Goal: Task Accomplishment & Management: Manage account settings

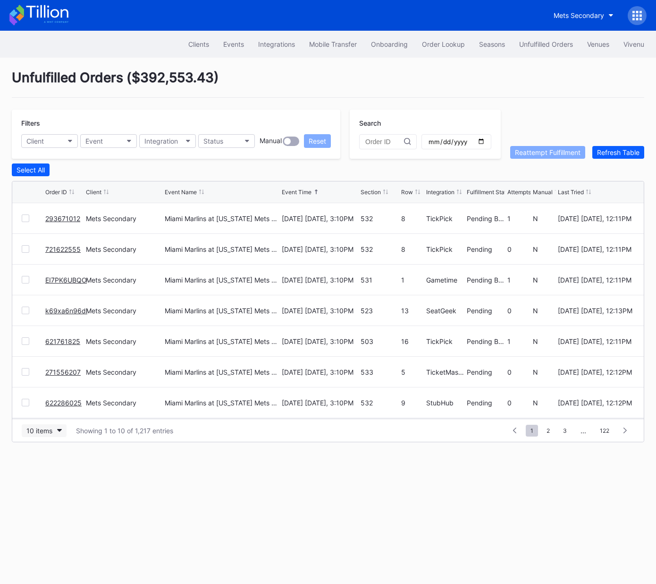
click at [47, 430] on div "10 items" at bounding box center [39, 430] width 26 height 8
click at [51, 474] on div "50 items" at bounding box center [44, 470] width 45 height 17
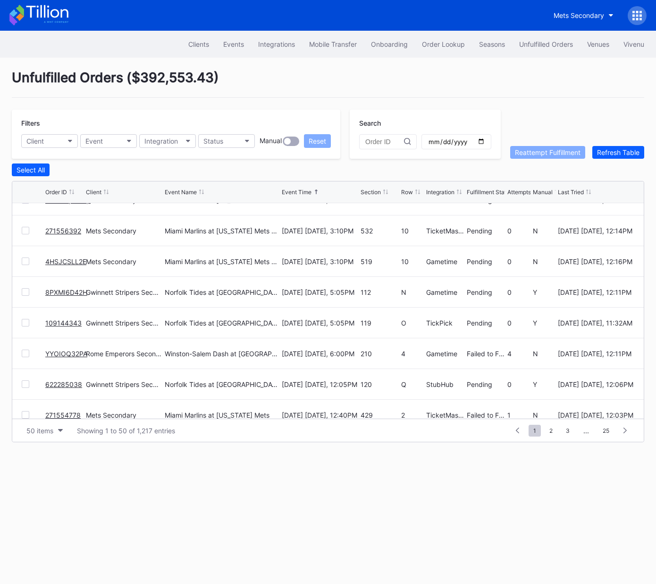
scroll to position [725, 0]
click at [60, 289] on link "8PXMI6D42H" at bounding box center [66, 291] width 42 height 8
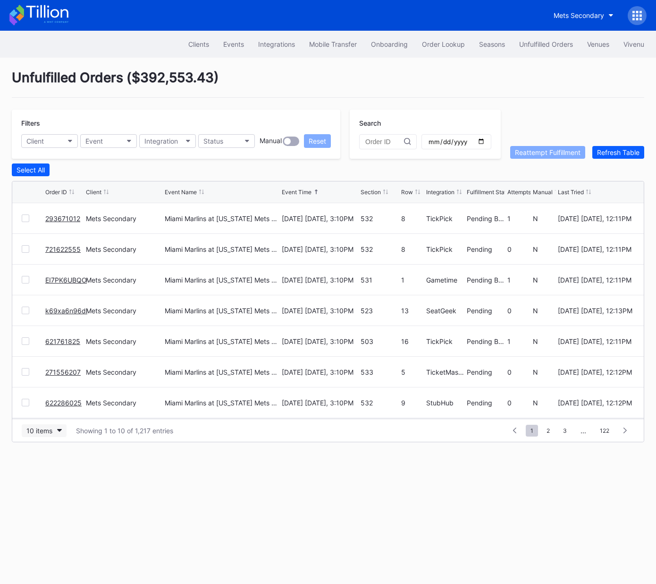
click at [57, 429] on icon "button" at bounding box center [59, 430] width 5 height 3
click at [44, 474] on div "50 items" at bounding box center [44, 470] width 45 height 17
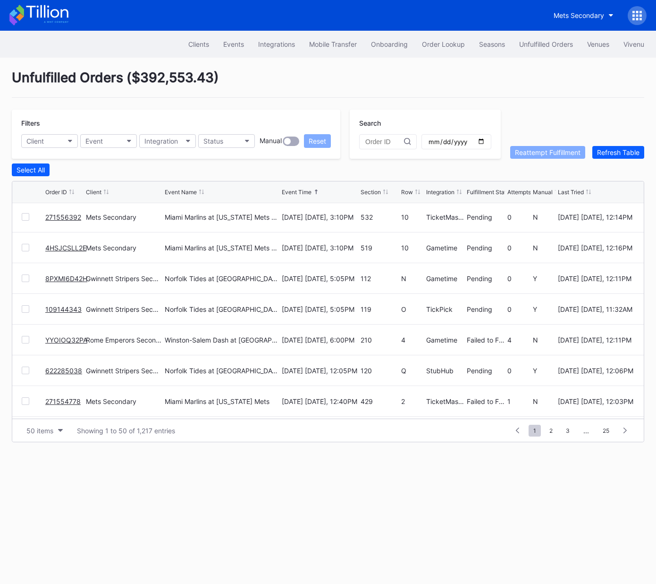
scroll to position [739, 0]
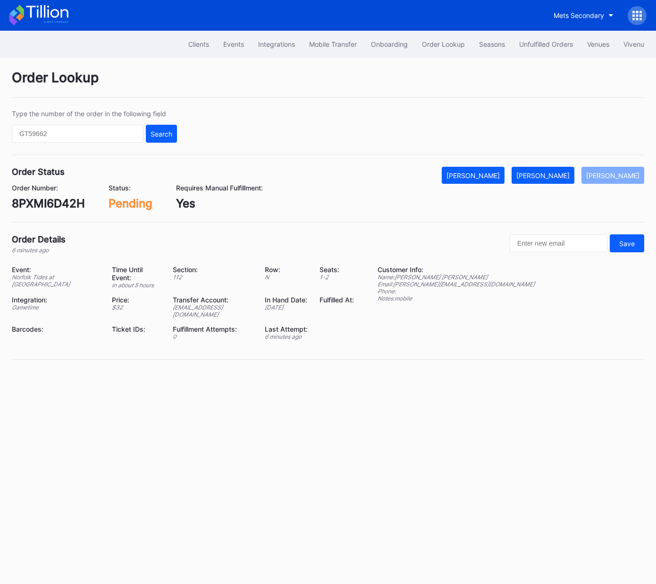
click at [52, 200] on div "8PXMI6D42H" at bounding box center [48, 203] width 73 height 14
drag, startPoint x: 52, startPoint y: 200, endPoint x: 234, endPoint y: 169, distance: 184.5
click at [52, 200] on div "8PXMI6D42H" at bounding box center [48, 203] width 73 height 14
copy div "8PXMI6D42H"
drag, startPoint x: 561, startPoint y: 170, endPoint x: 631, endPoint y: 125, distance: 82.6
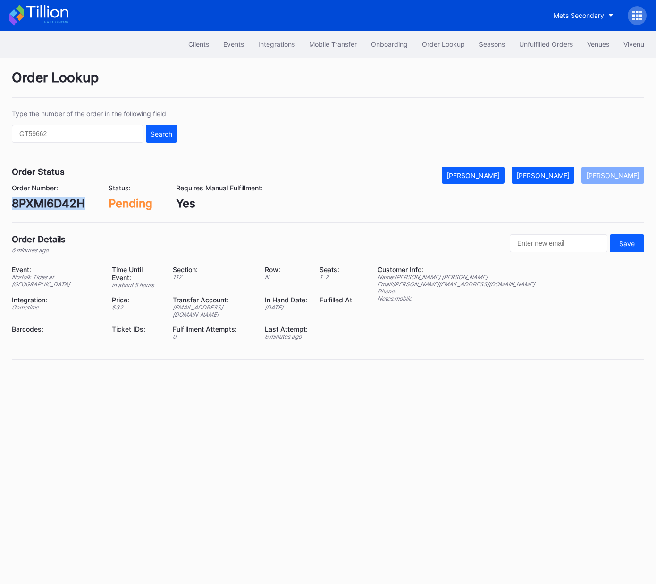
click at [561, 170] on button "[PERSON_NAME]" at bounding box center [543, 175] width 63 height 17
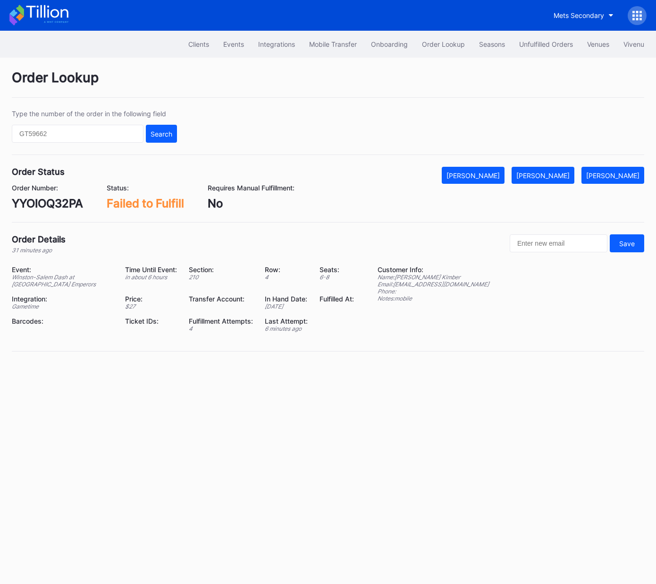
click at [61, 201] on div "YYOIOQ32PA" at bounding box center [47, 203] width 71 height 14
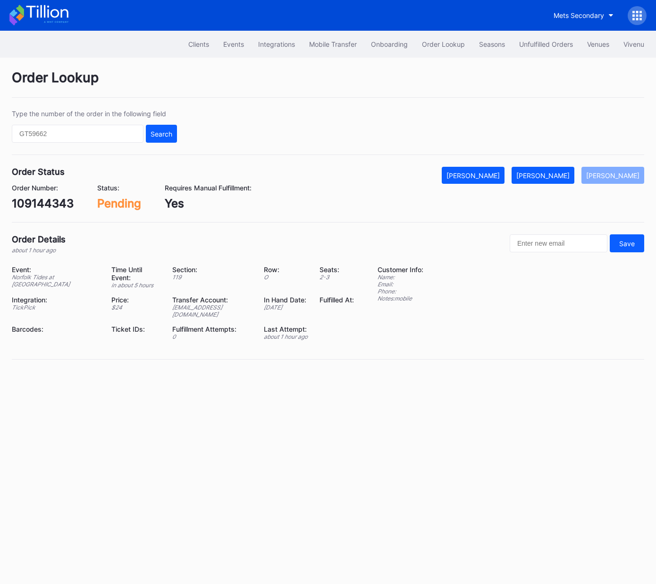
click at [56, 202] on div "109144343" at bounding box center [43, 203] width 62 height 14
copy div "109144343"
click at [564, 174] on div "Mark Fulfilled" at bounding box center [542, 175] width 53 height 8
click at [58, 201] on div "622285038" at bounding box center [44, 203] width 64 height 14
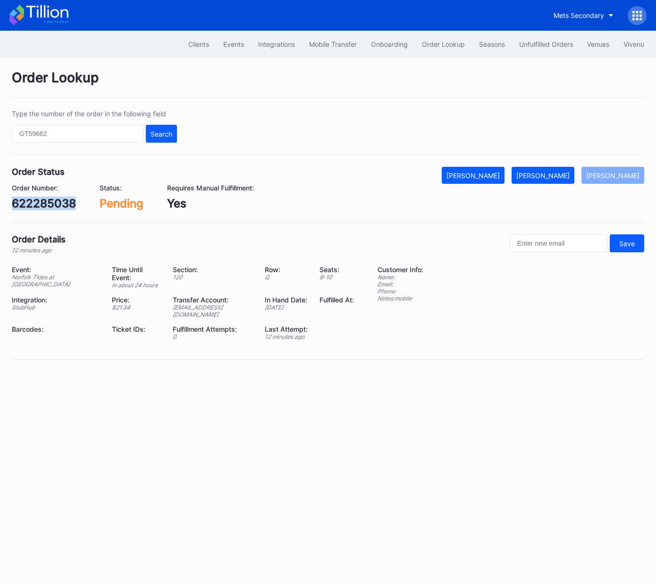
click at [58, 201] on div "622285038" at bounding box center [44, 203] width 64 height 14
copy div "622285038"
click at [567, 178] on div "[PERSON_NAME]" at bounding box center [542, 175] width 53 height 8
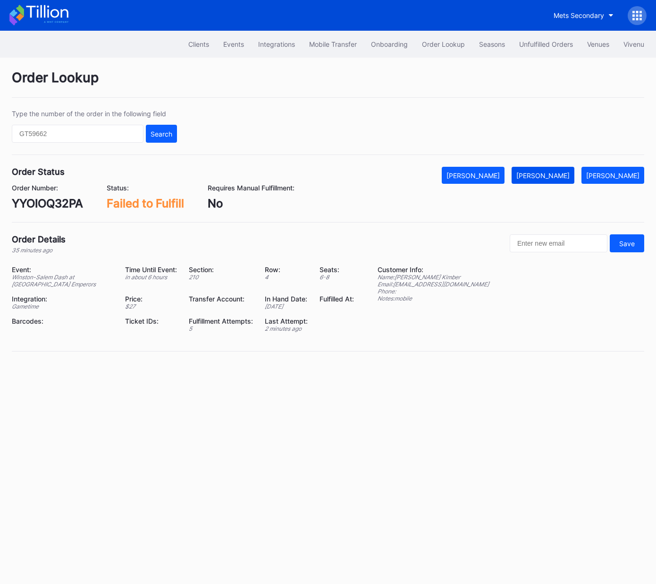
click at [550, 174] on div "[PERSON_NAME]" at bounding box center [542, 175] width 53 height 8
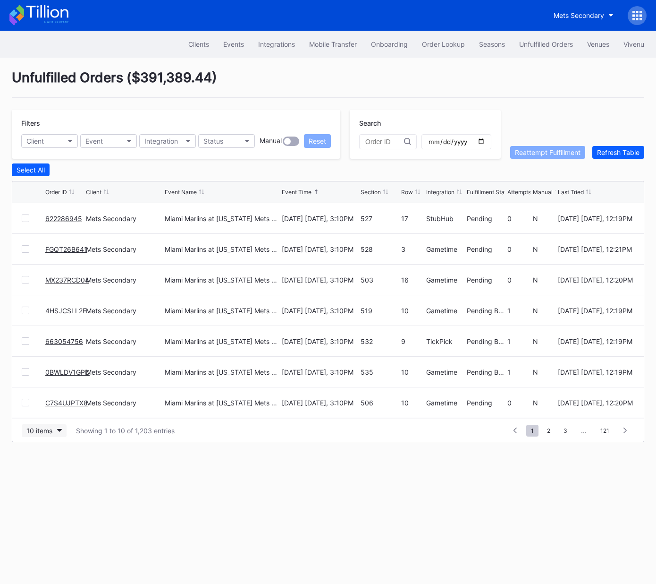
click at [47, 426] on div "10 items" at bounding box center [39, 430] width 26 height 8
click at [49, 470] on div "50 items" at bounding box center [42, 470] width 27 height 8
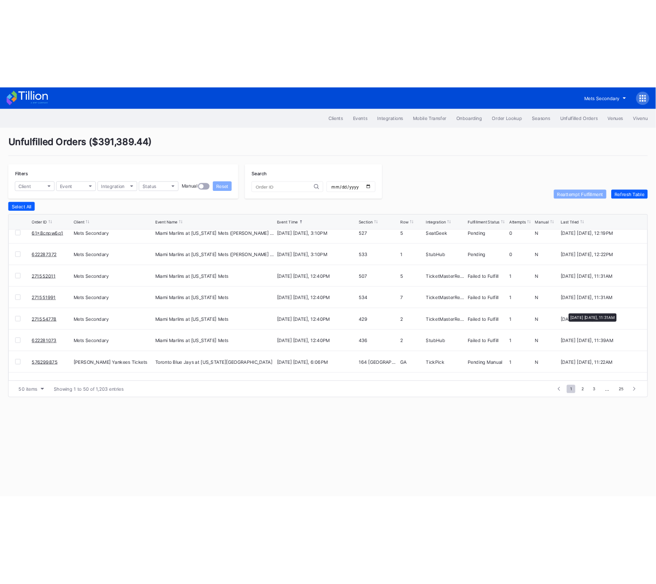
scroll to position [596, 0]
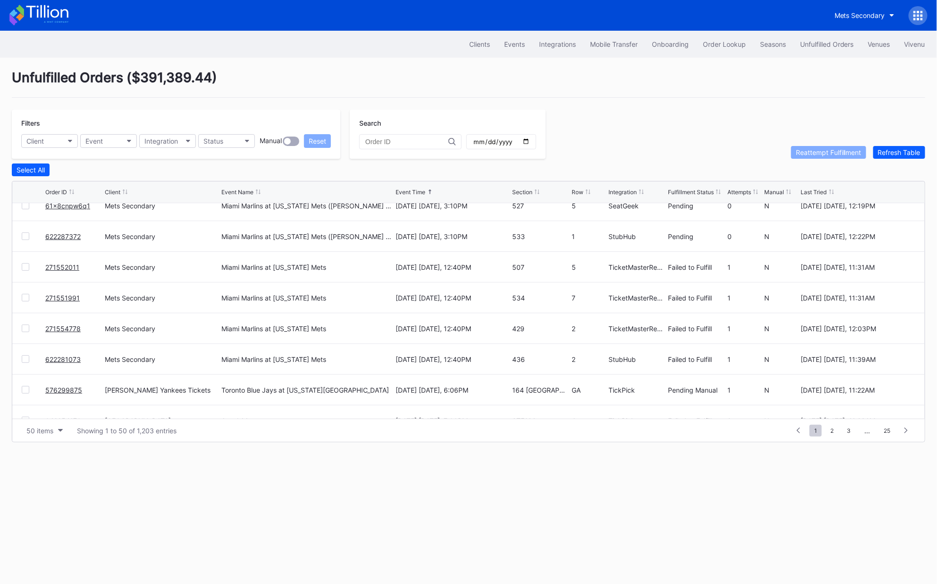
click at [24, 266] on div at bounding box center [26, 267] width 8 height 8
click at [25, 298] on div at bounding box center [26, 298] width 8 height 8
drag, startPoint x: 27, startPoint y: 329, endPoint x: 25, endPoint y: 335, distance: 6.3
click at [26, 329] on div at bounding box center [26, 328] width 8 height 8
click at [24, 359] on div at bounding box center [26, 359] width 8 height 8
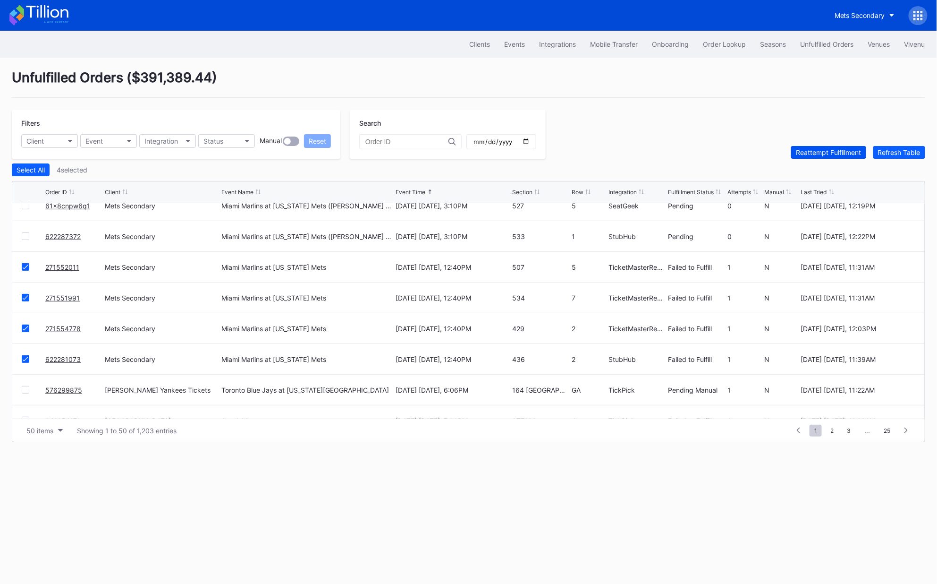
click at [656, 152] on div "Reattempt Fulfillment" at bounding box center [829, 152] width 66 height 8
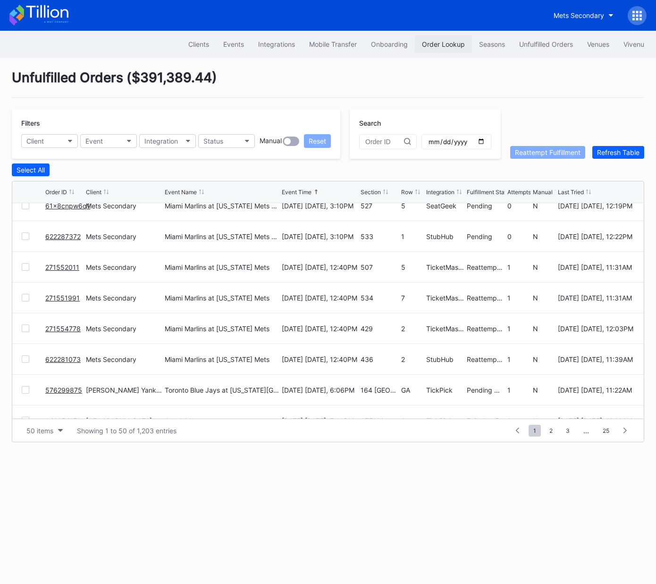
click at [449, 43] on div "Order Lookup" at bounding box center [443, 44] width 43 height 8
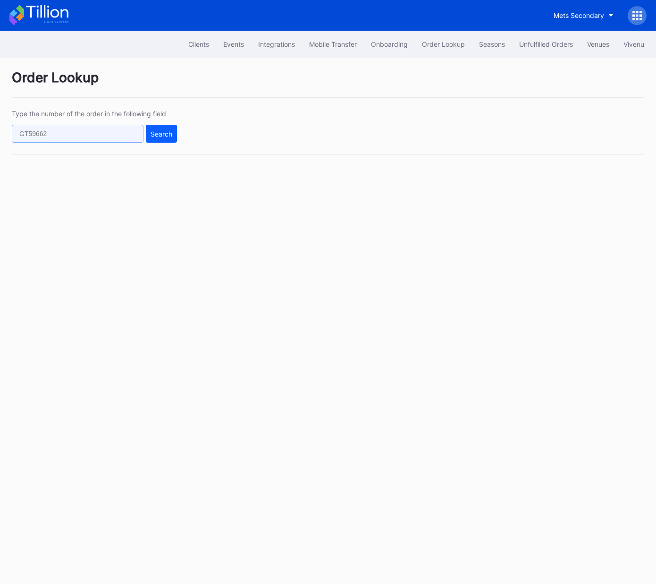
drag, startPoint x: 95, startPoint y: 133, endPoint x: 140, endPoint y: 132, distance: 44.9
click at [95, 133] on input "text" at bounding box center [78, 134] width 132 height 18
paste input "271427750"
click at [169, 130] on div "Search" at bounding box center [162, 134] width 22 height 8
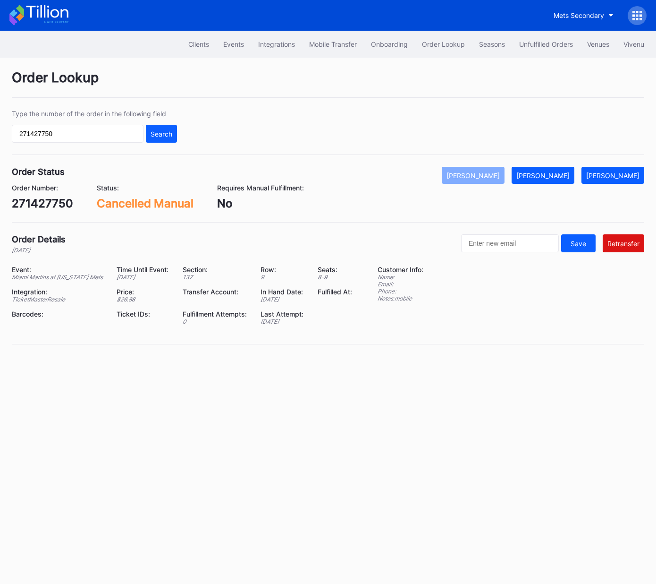
click at [58, 202] on div "271427750" at bounding box center [42, 203] width 61 height 14
click at [140, 134] on input "271427750" at bounding box center [78, 134] width 132 height 18
click at [118, 134] on input "271427750" at bounding box center [78, 134] width 132 height 18
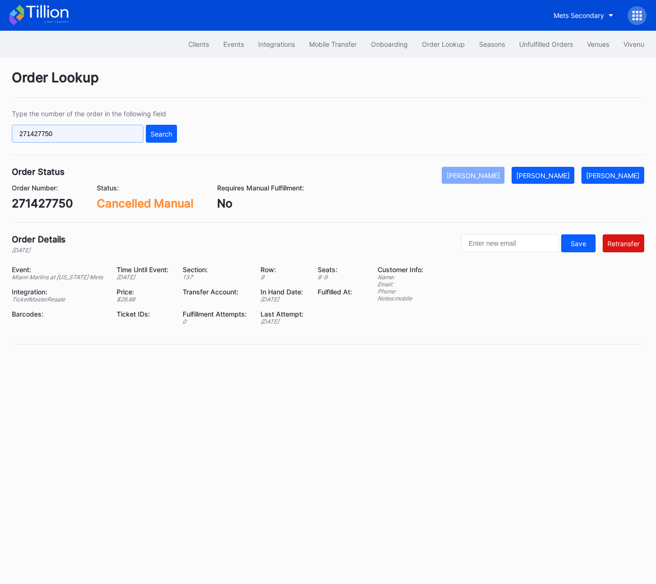
click at [118, 134] on input "271427750" at bounding box center [78, 134] width 132 height 18
paste input "8558"
click at [149, 131] on button "Search" at bounding box center [161, 134] width 31 height 18
click at [131, 135] on input "271428558" at bounding box center [78, 134] width 132 height 18
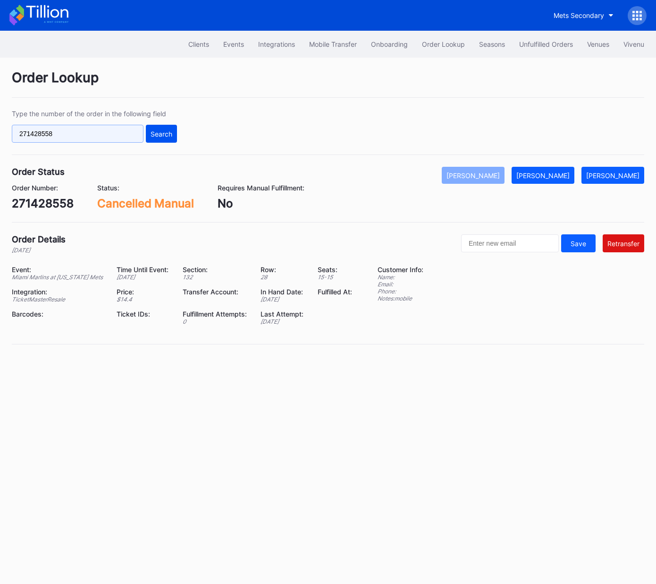
paste input "66"
type input "271428566"
click at [158, 133] on div "Search" at bounding box center [162, 134] width 22 height 8
click at [100, 135] on input "271428566" at bounding box center [78, 134] width 132 height 18
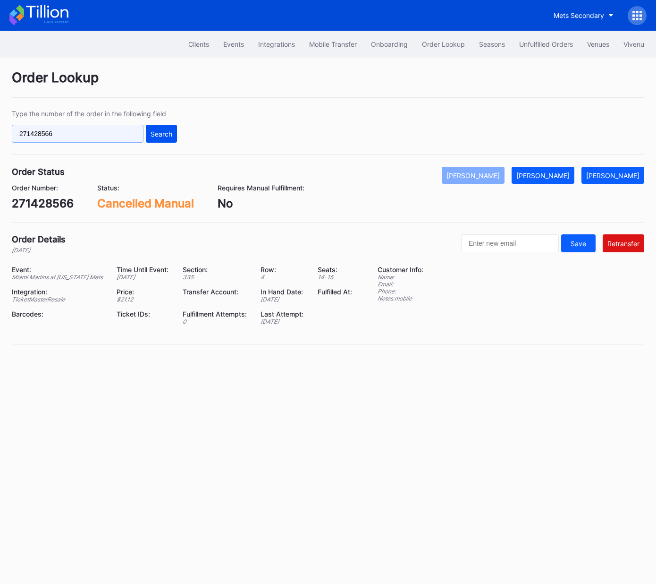
paste input "30795"
type input "271430795"
click at [160, 131] on div "Search" at bounding box center [162, 134] width 22 height 8
click at [40, 197] on div "271430795" at bounding box center [43, 203] width 62 height 14
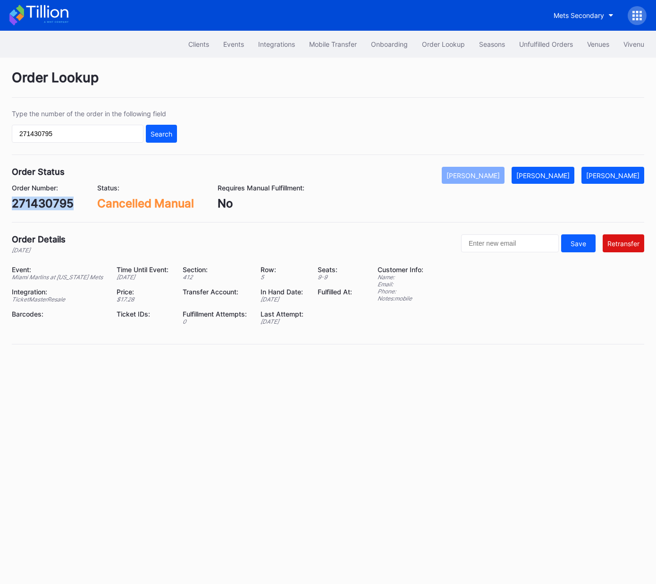
copy div "271430795"
click at [540, 47] on div "Unfulfilled Orders" at bounding box center [546, 44] width 54 height 8
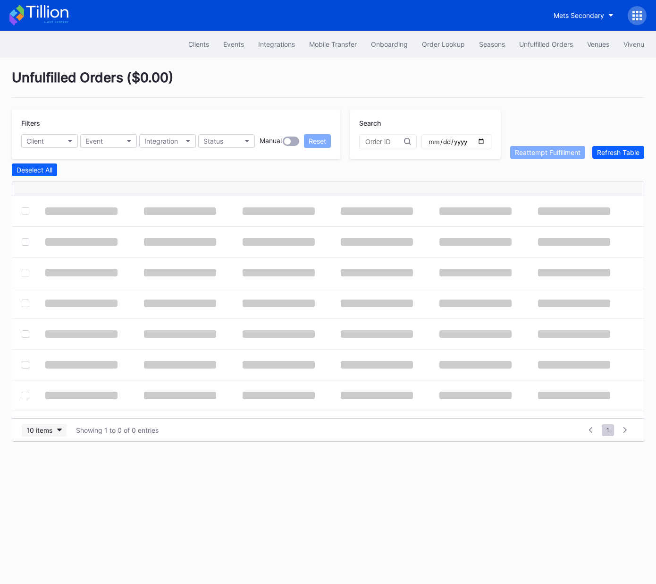
click at [53, 427] on div "10 items Showing 1 to 0 of 0 entries 1 ... -1 0 1 2 3 ... 0" at bounding box center [328, 429] width 632 height 23
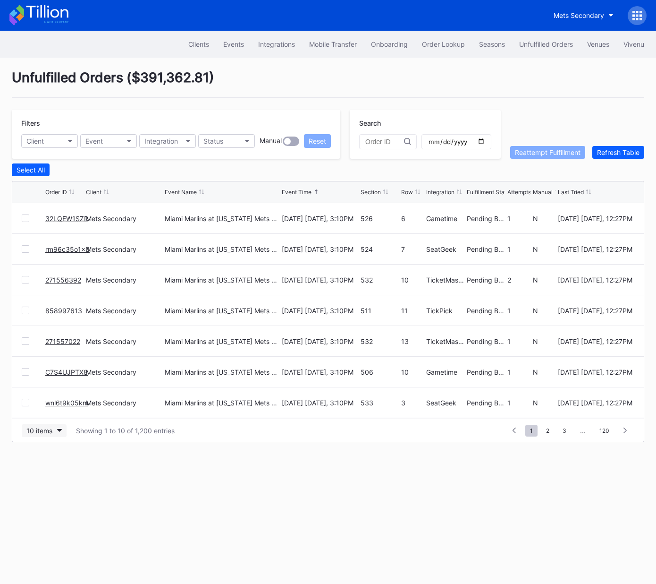
click at [47, 429] on div "10 items" at bounding box center [39, 430] width 26 height 8
drag, startPoint x: 42, startPoint y: 471, endPoint x: 173, endPoint y: 400, distance: 148.5
click at [42, 471] on div "50 items" at bounding box center [42, 470] width 27 height 8
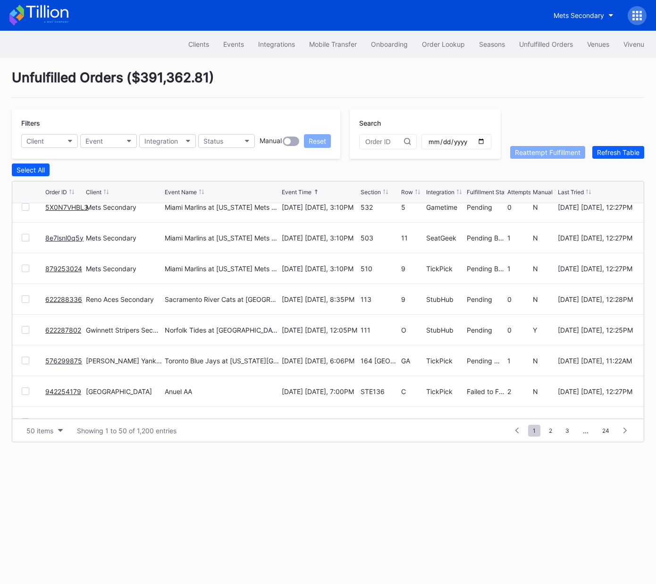
scroll to position [568, 0]
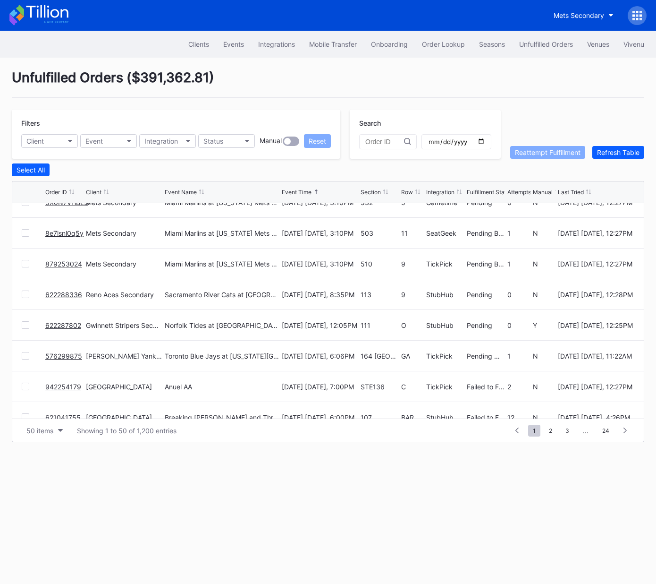
click at [66, 324] on link "622287802" at bounding box center [63, 325] width 36 height 8
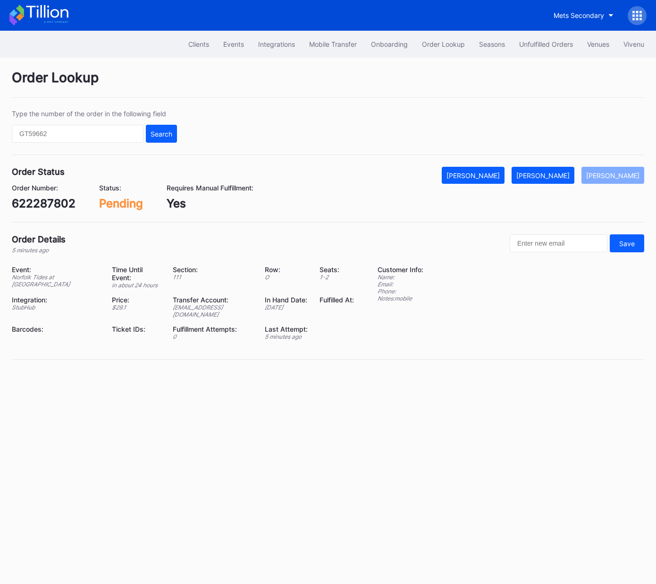
click at [54, 204] on div "622287802" at bounding box center [44, 203] width 64 height 14
copy div "622287802"
click at [556, 173] on div "Mark Fulfilled" at bounding box center [542, 175] width 53 height 8
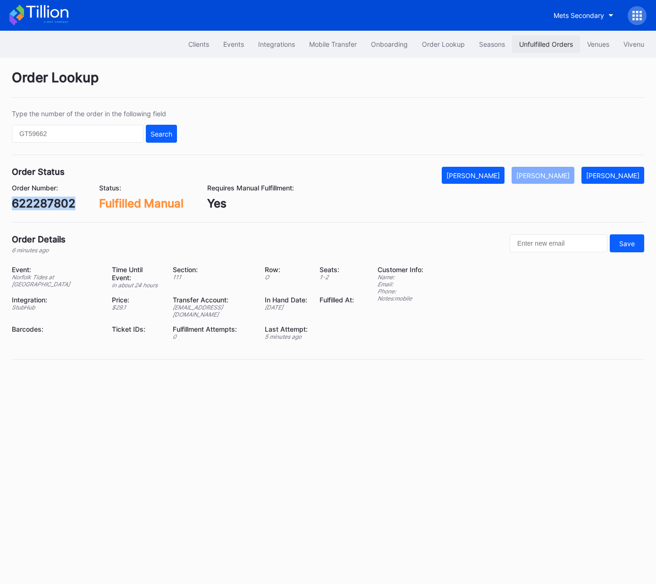
click at [536, 37] on button "Unfulfilled Orders" at bounding box center [546, 43] width 68 height 17
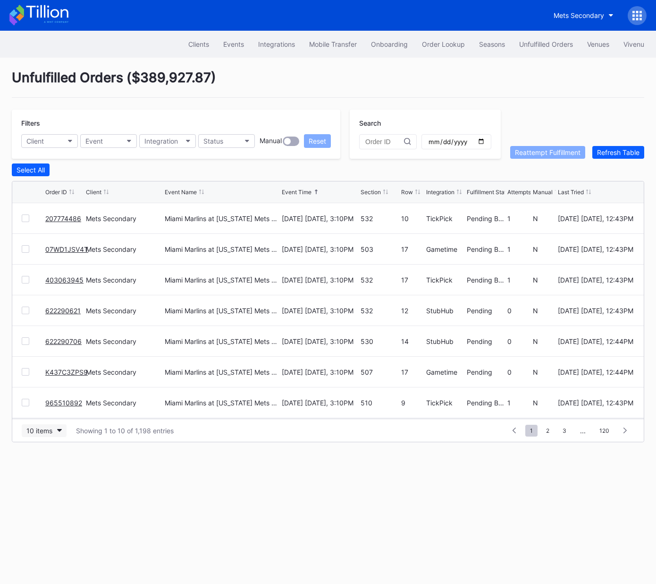
click at [41, 430] on div "10 items" at bounding box center [39, 430] width 26 height 8
drag, startPoint x: 44, startPoint y: 469, endPoint x: 48, endPoint y: 463, distance: 7.6
click at [44, 469] on div "50 items" at bounding box center [42, 470] width 27 height 8
